Goal: Find specific page/section: Find specific page/section

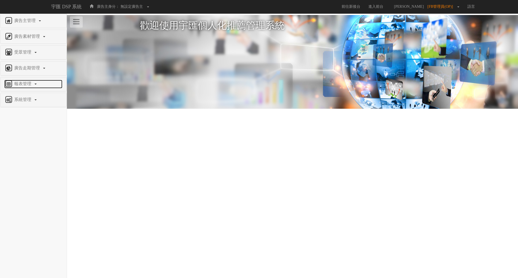
click at [29, 81] on span "報表管理" at bounding box center [23, 83] width 21 height 5
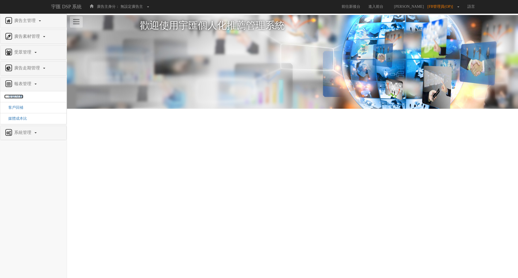
click at [16, 95] on span "全站分析" at bounding box center [13, 96] width 19 height 4
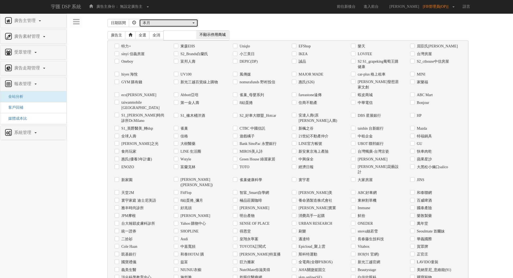
click at [151, 24] on div "本月" at bounding box center [167, 22] width 49 height 5
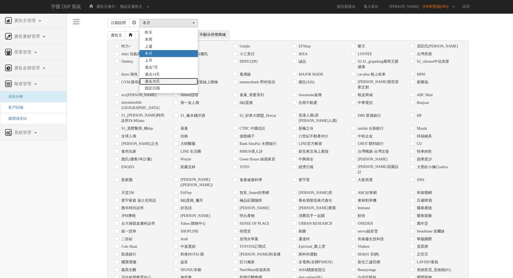
click at [163, 80] on link "過去30天" at bounding box center [168, 81] width 58 height 7
select select "Past30"
